Goal: Check status: Check status

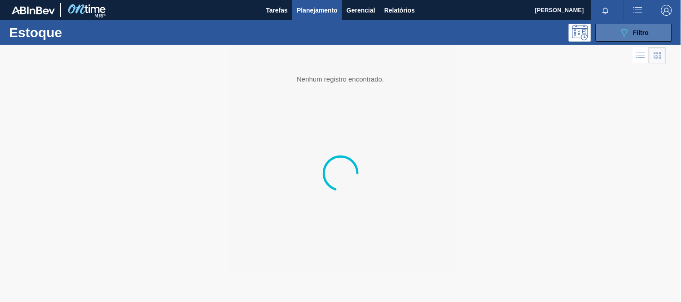
click at [611, 39] on button "089F7B8B-B2A5-4AFE-B5C0-19BA573D28AC Filtro" at bounding box center [633, 33] width 76 height 18
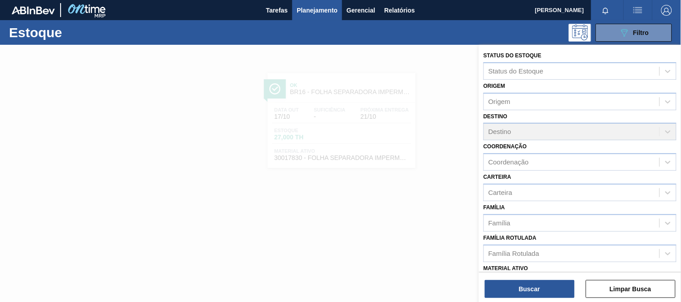
scroll to position [100, 0]
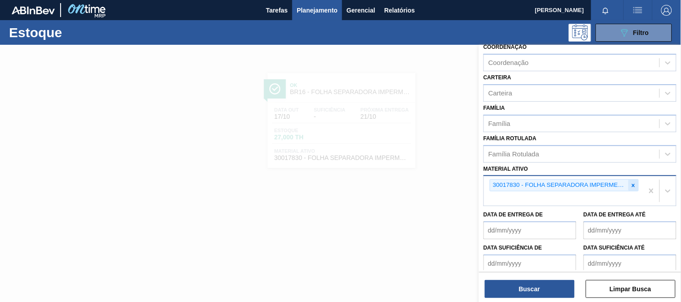
click at [634, 187] on div at bounding box center [633, 185] width 10 height 11
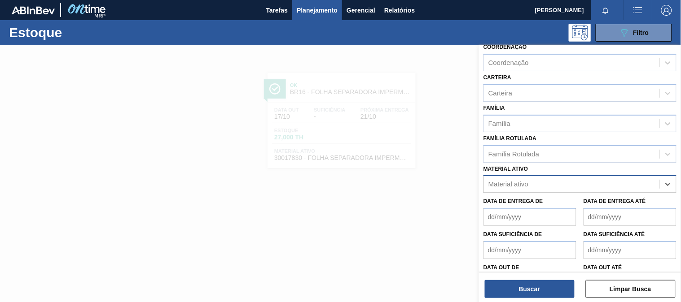
paste ativo "30033730"
type ativo "30033730"
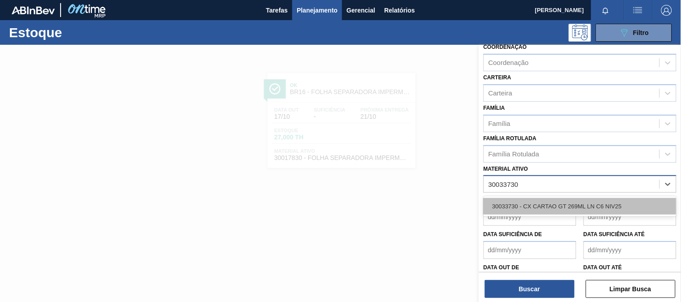
click at [543, 204] on div "30033730 - CX CARTAO GT 269ML LN C6 NIV25" at bounding box center [579, 206] width 193 height 17
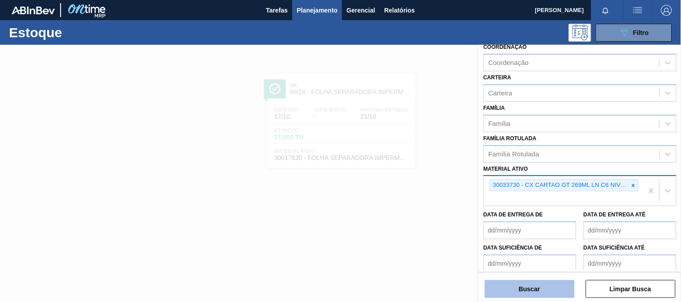
click at [544, 288] on button "Buscar" at bounding box center [530, 289] width 90 height 18
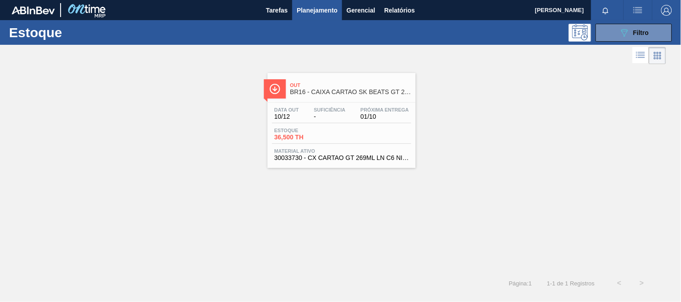
click at [366, 138] on div "Estoque 36,500 TH" at bounding box center [341, 136] width 139 height 16
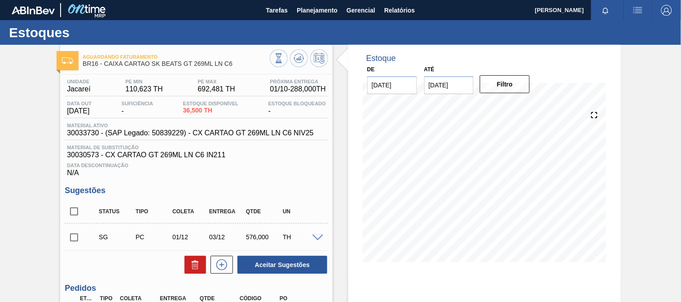
scroll to position [50, 0]
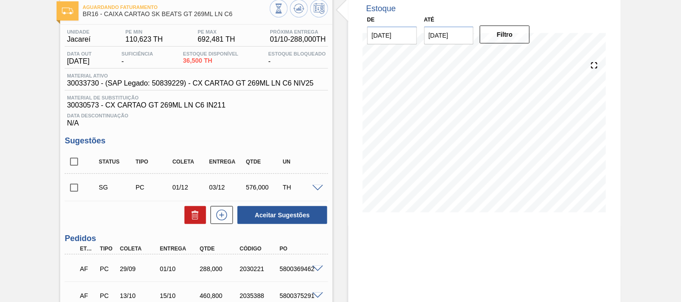
click at [313, 267] on span at bounding box center [317, 269] width 11 height 7
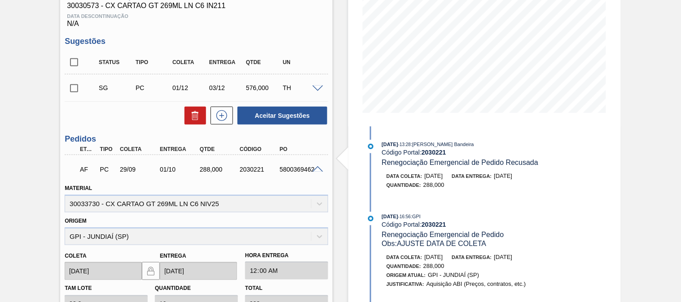
scroll to position [199, 0]
